Goal: Task Accomplishment & Management: Manage account settings

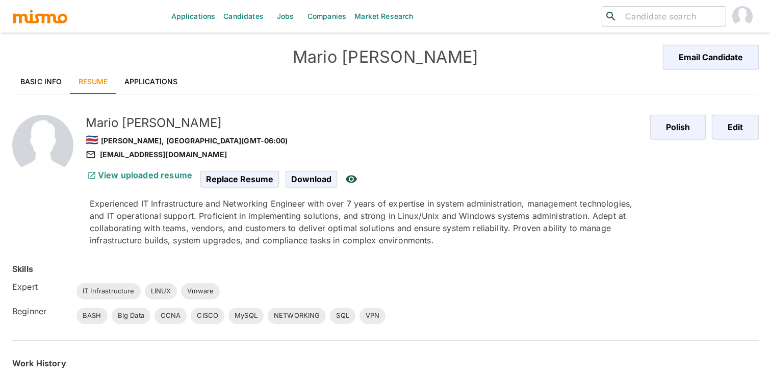
click at [34, 85] on link "Basic Info" at bounding box center [41, 81] width 58 height 24
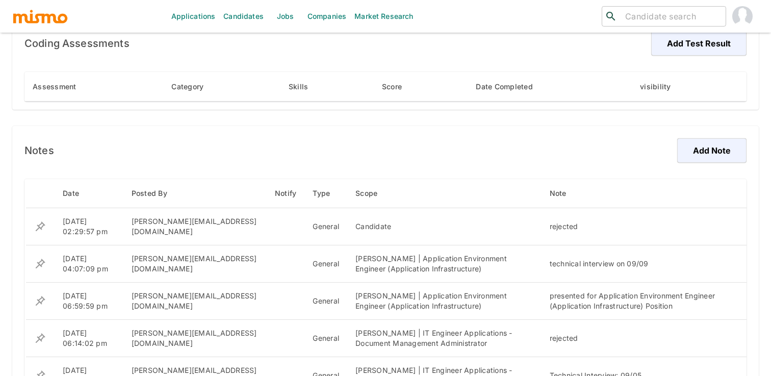
scroll to position [692, 0]
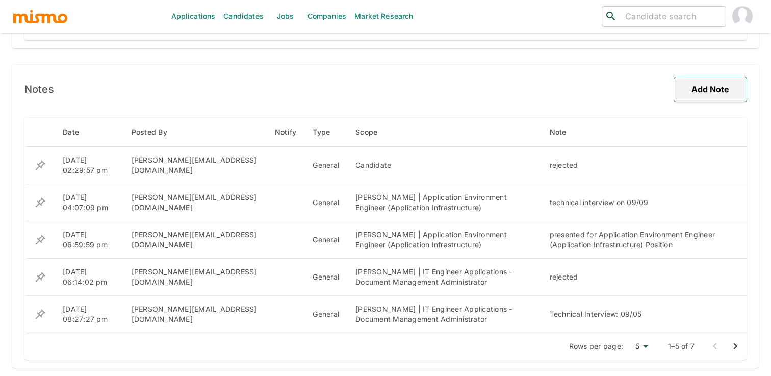
click at [708, 88] on button "Add Note" at bounding box center [710, 89] width 72 height 24
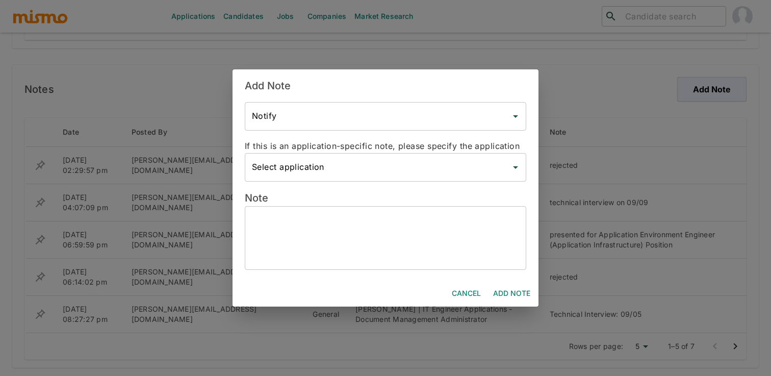
click at [380, 226] on textarea at bounding box center [385, 237] width 267 height 47
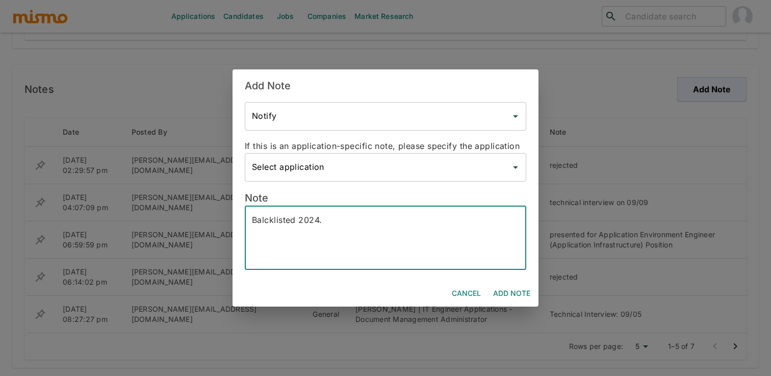
click at [390, 232] on textarea "Balcklisted 2024." at bounding box center [385, 237] width 267 height 47
paste textarea "Mario Cruz Olivares: Do not present him for any other KP roles due to concerns …"
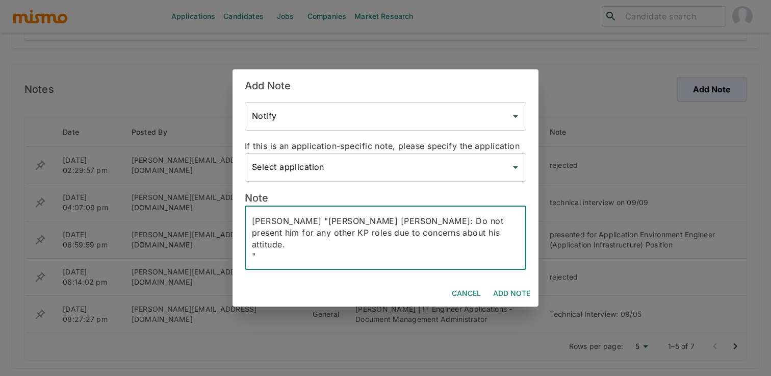
scroll to position [0, 0]
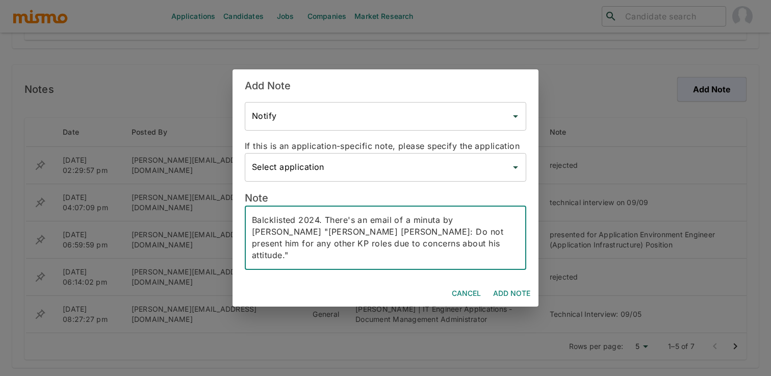
click at [471, 220] on textarea "Balcklisted 2024. There's an email of a minuta by Mari "Mario Cruz Olivares: Do…" at bounding box center [385, 237] width 267 height 47
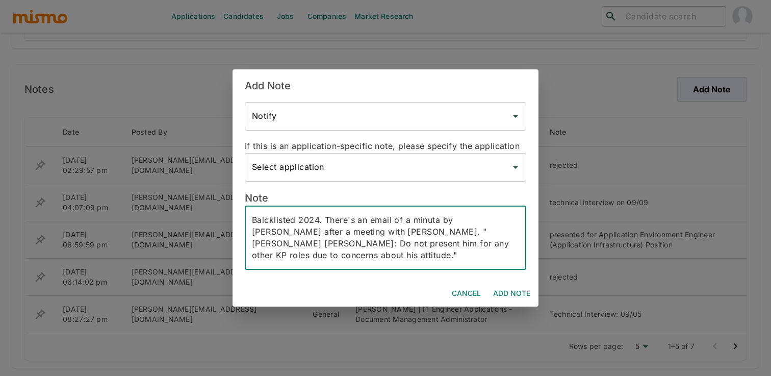
type textarea "Balcklisted 2024. There's an email of a minuta by Mari after a meeting with Fed…"
click at [526, 285] on button "Add Note" at bounding box center [511, 293] width 45 height 19
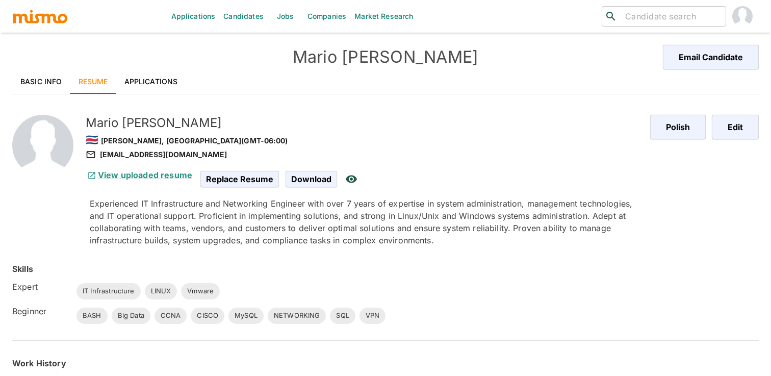
click at [366, 47] on h4 "Mario Cruz Olivares" at bounding box center [385, 57] width 373 height 20
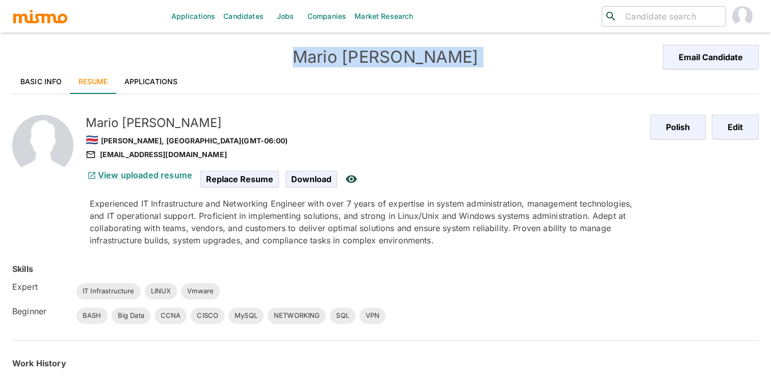
copy div "Mario Cruz Olivares Email Candidate"
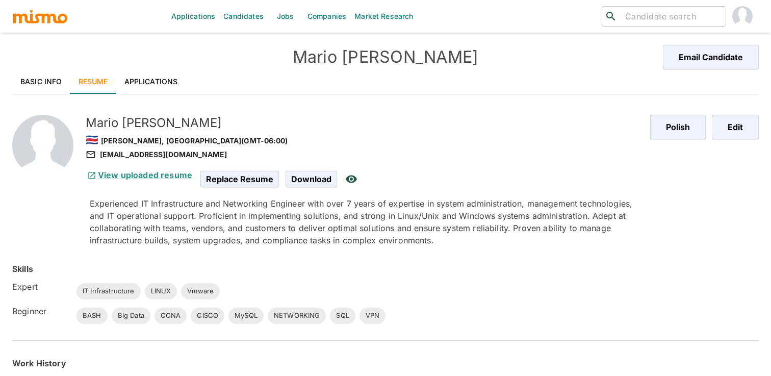
click at [43, 82] on link "Basic Info" at bounding box center [41, 81] width 58 height 24
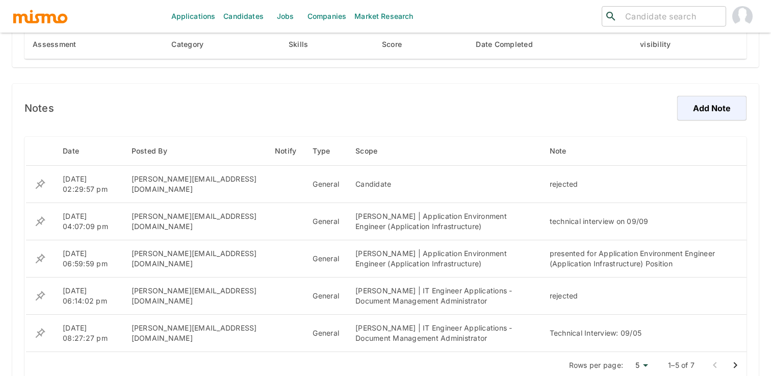
scroll to position [692, 0]
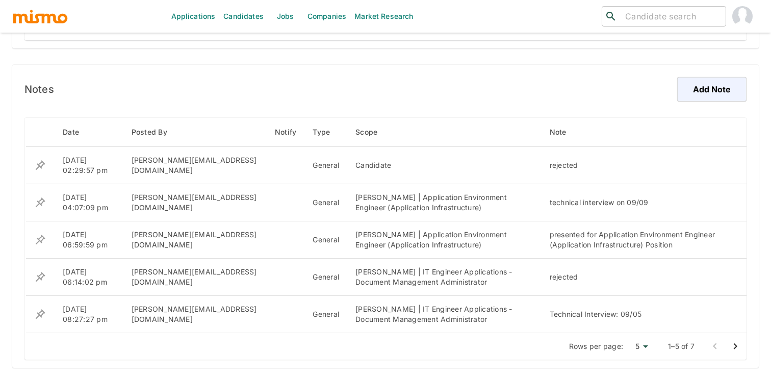
click at [737, 346] on icon "Go to next page" at bounding box center [735, 346] width 12 height 12
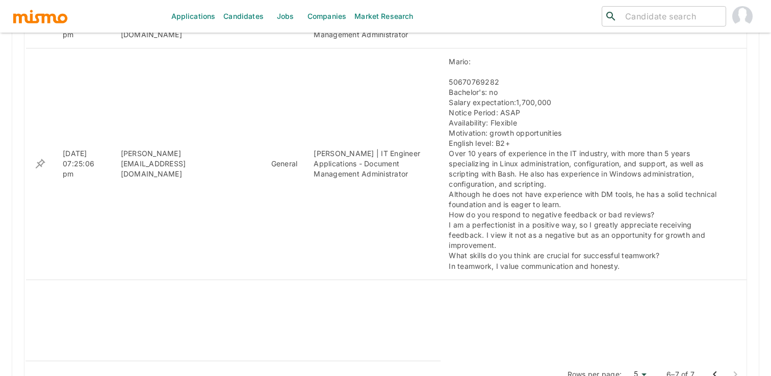
scroll to position [845, 0]
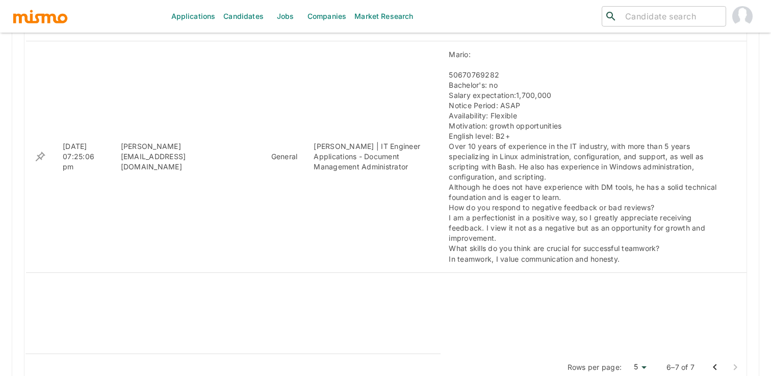
click at [710, 361] on icon "Go to previous page" at bounding box center [715, 367] width 12 height 12
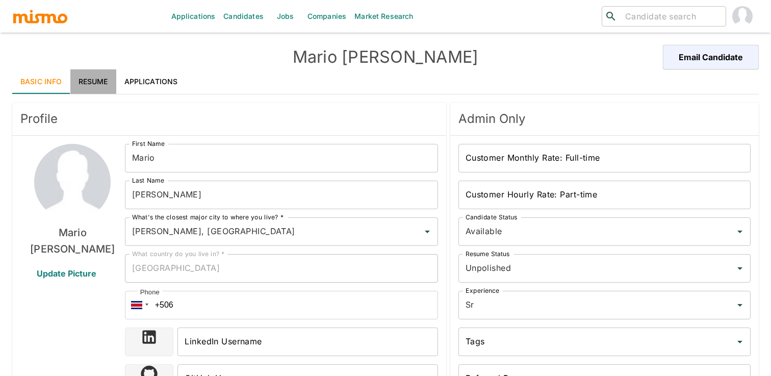
click at [108, 76] on link "Resume" at bounding box center [93, 81] width 46 height 24
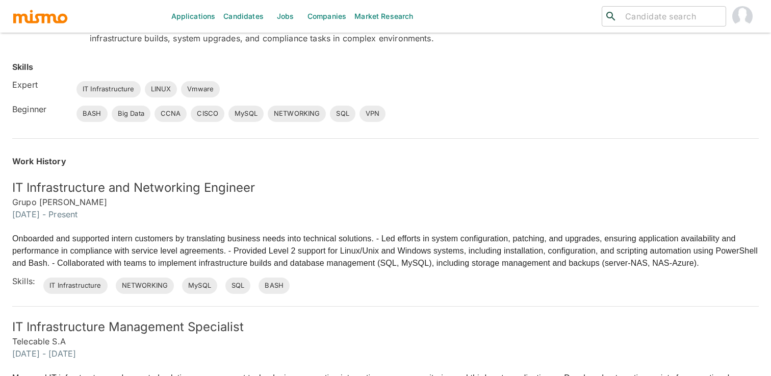
scroll to position [201, 0]
